Goal: Task Accomplishment & Management: Manage account settings

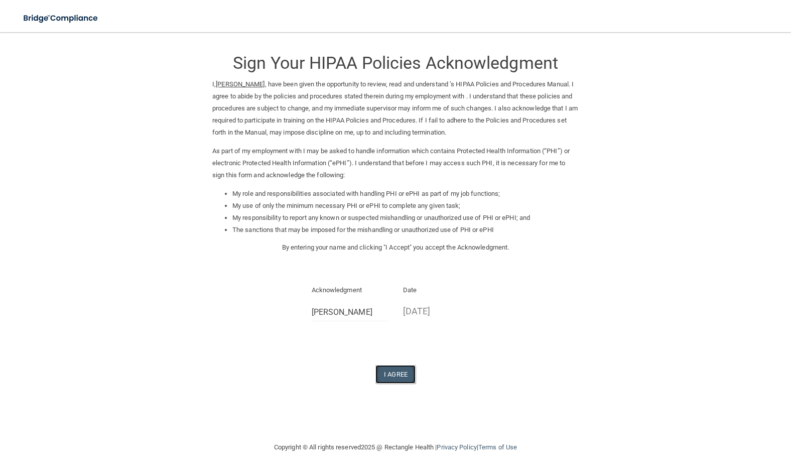
click at [391, 366] on button "I Agree" at bounding box center [396, 374] width 40 height 19
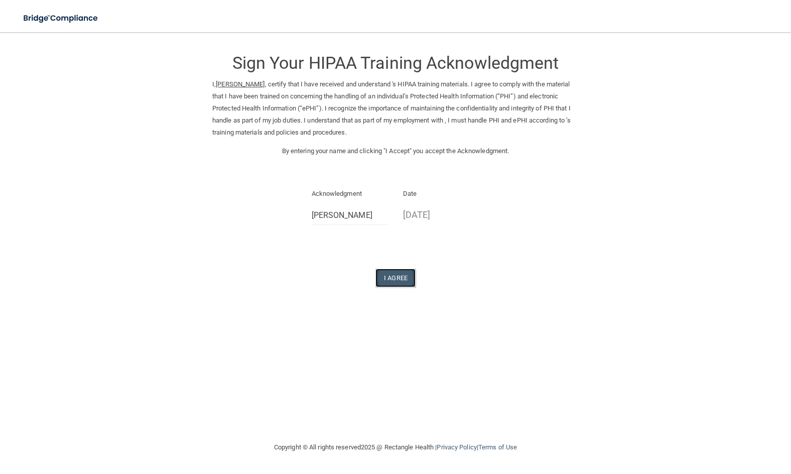
click at [388, 278] on button "I Agree" at bounding box center [396, 278] width 40 height 19
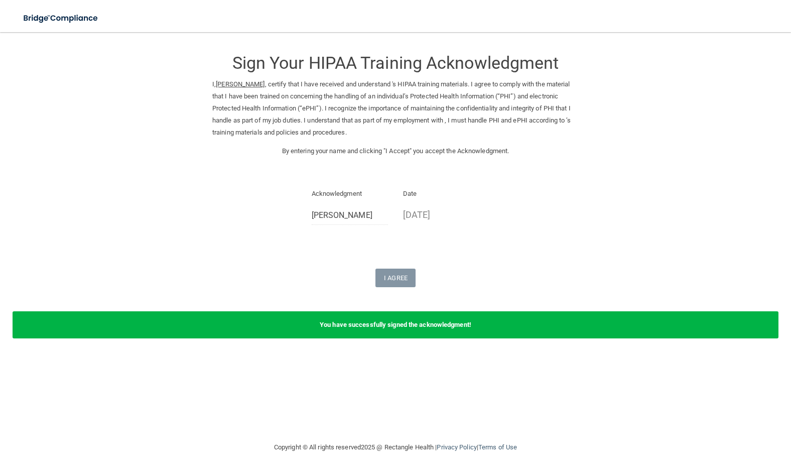
click at [367, 323] on b "You have successfully signed the acknowledgment!" at bounding box center [396, 325] width 152 height 8
click at [152, 78] on form "Sign Your HIPAA Training Acknowledgment I, Marilyn Feregrino , certify that I h…" at bounding box center [395, 196] width 751 height 308
click at [68, 11] on img at bounding box center [61, 18] width 92 height 21
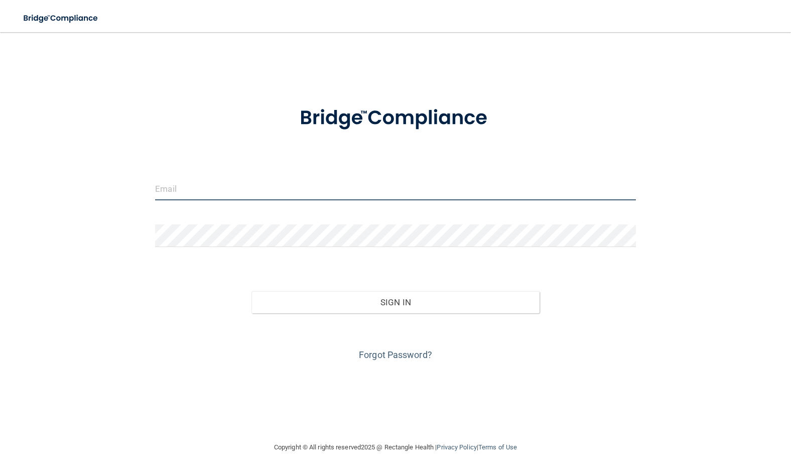
click at [231, 184] on input "email" at bounding box center [395, 189] width 480 height 23
type input "mjferegrino121@gmail.com"
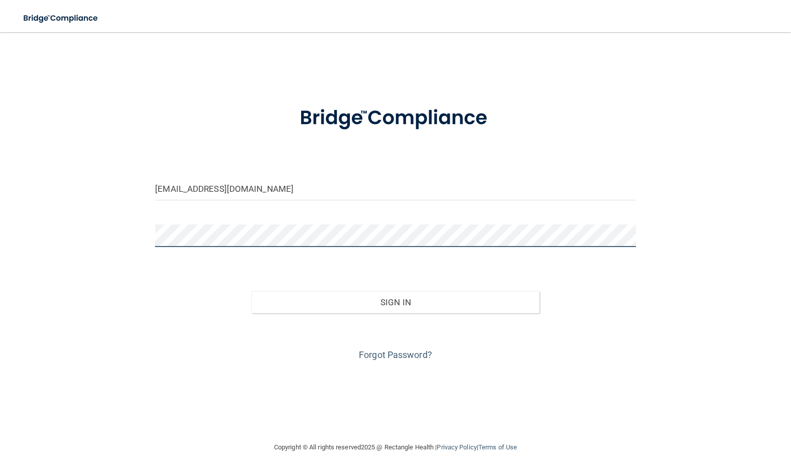
click at [252, 291] on button "Sign In" at bounding box center [396, 302] width 288 height 22
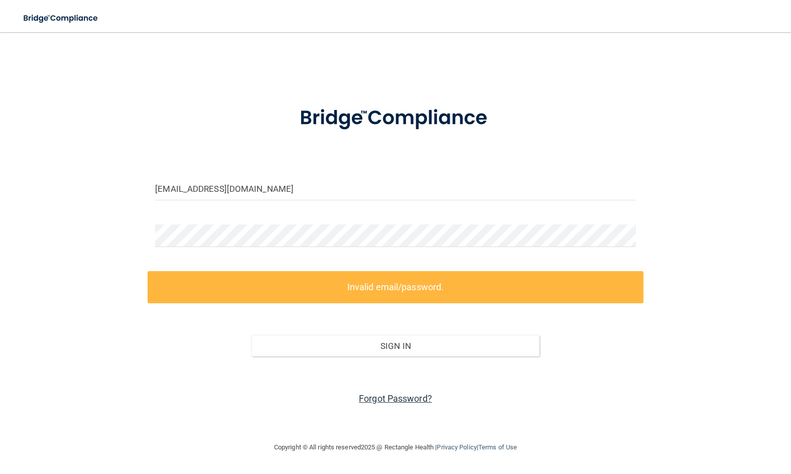
click at [390, 398] on link "Forgot Password?" at bounding box center [395, 398] width 73 height 11
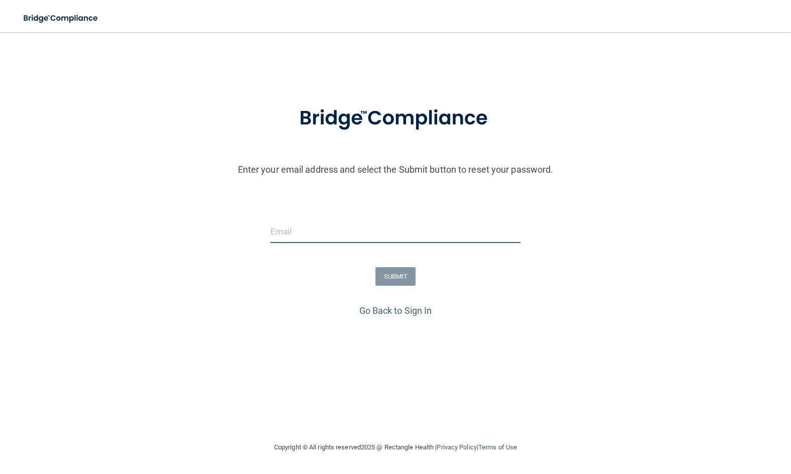
click at [290, 234] on input "email" at bounding box center [396, 231] width 251 height 23
type input "mjferegrino121@gmail.com"
click at [400, 275] on button "SUBMIT" at bounding box center [396, 276] width 41 height 19
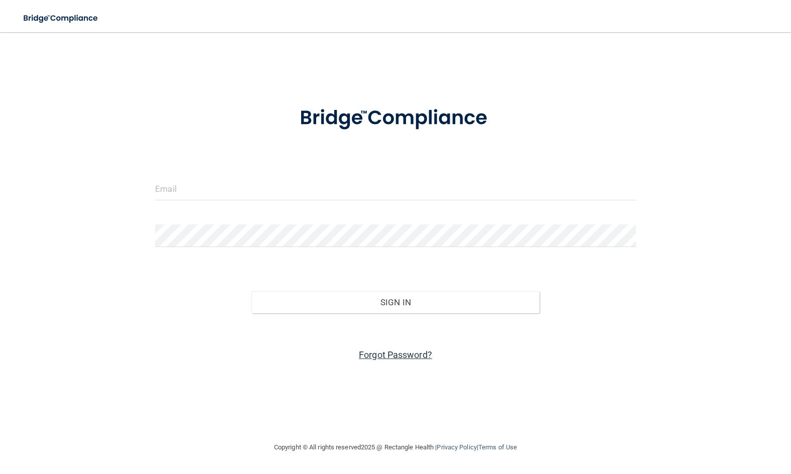
click at [384, 355] on link "Forgot Password?" at bounding box center [395, 354] width 73 height 11
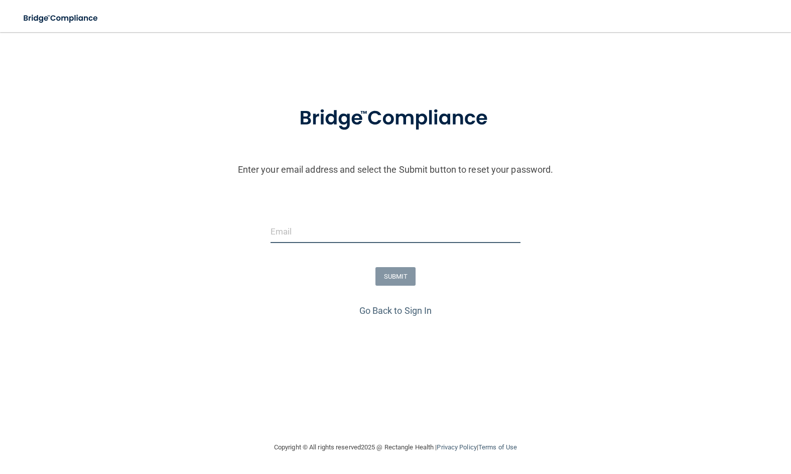
click at [309, 236] on input "email" at bounding box center [396, 231] width 251 height 23
type input "[PERSON_NAME][EMAIL_ADDRESS][DOMAIN_NAME]"
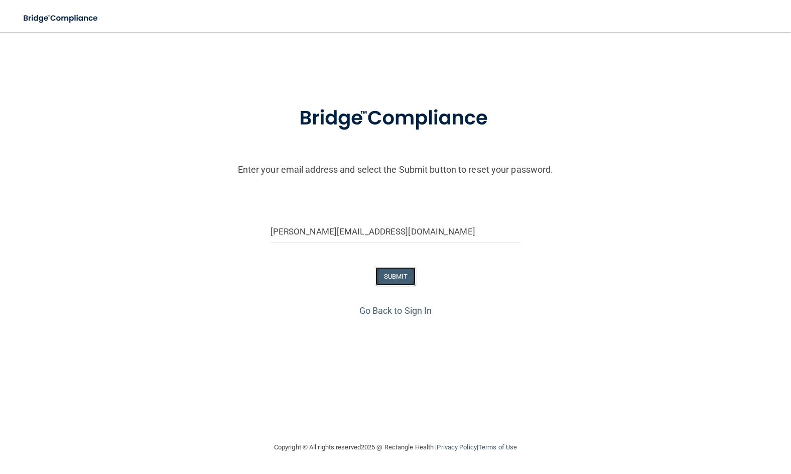
click at [395, 272] on button "SUBMIT" at bounding box center [396, 276] width 41 height 19
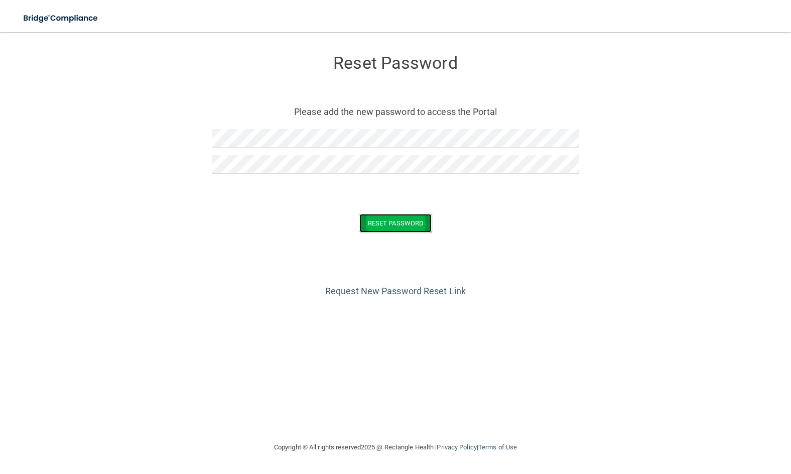
click at [425, 226] on button "Reset Password" at bounding box center [395, 223] width 72 height 19
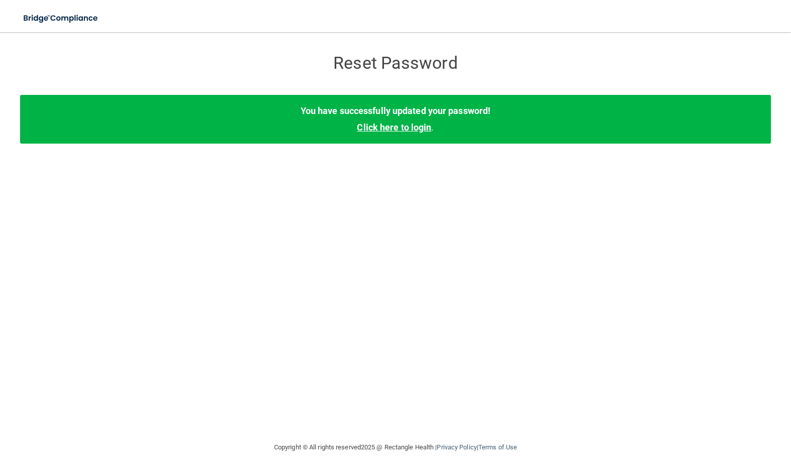
click at [391, 128] on link "Click here to login" at bounding box center [394, 127] width 74 height 11
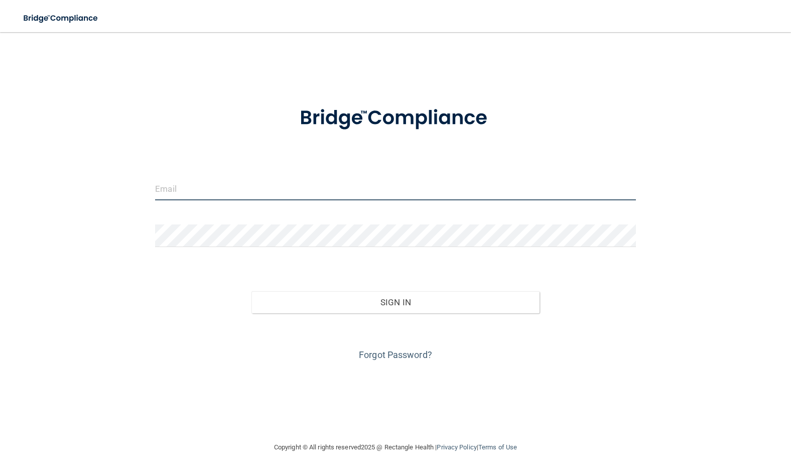
click at [238, 182] on input "email" at bounding box center [395, 189] width 480 height 23
type input "marilyn@greaterbostonortho.com"
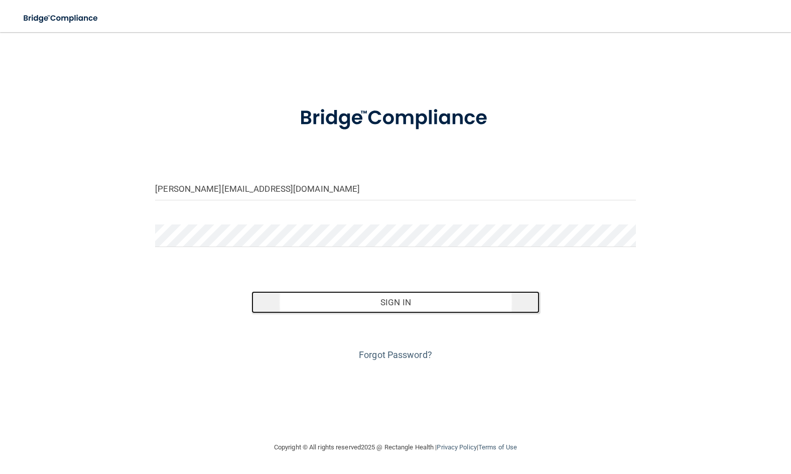
click at [397, 300] on button "Sign In" at bounding box center [396, 302] width 288 height 22
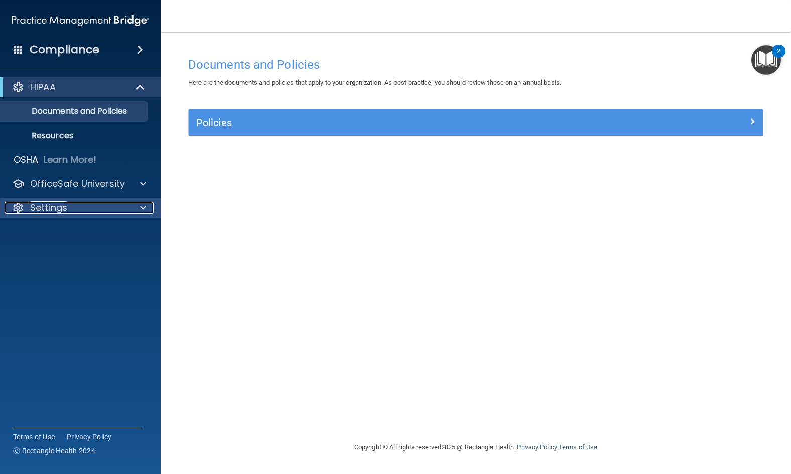
click at [67, 206] on div "Settings" at bounding box center [67, 208] width 124 height 12
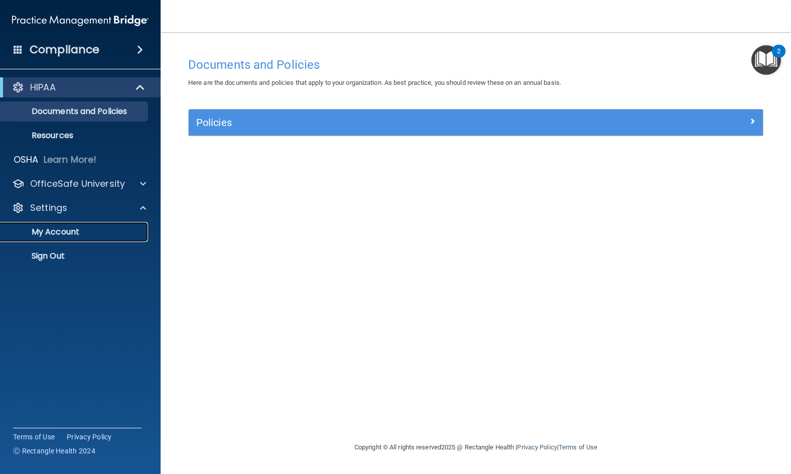
click at [79, 230] on p "My Account" at bounding box center [75, 232] width 137 height 10
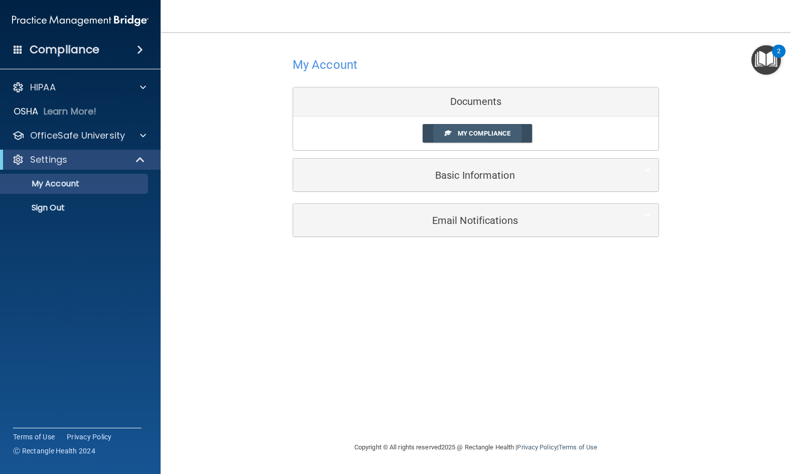
click at [481, 131] on span "My Compliance" at bounding box center [484, 134] width 53 height 8
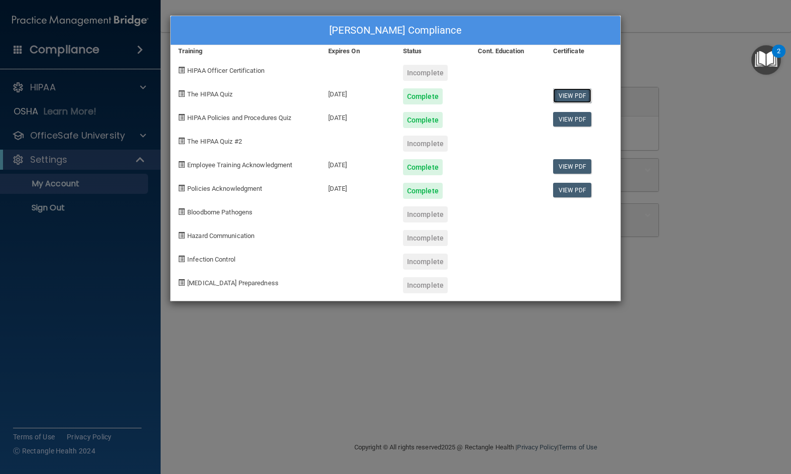
click at [569, 95] on link "View PDF" at bounding box center [572, 95] width 39 height 15
click at [569, 120] on link "View PDF" at bounding box center [572, 119] width 39 height 15
click at [574, 190] on link "View PDF" at bounding box center [572, 190] width 39 height 15
